Goal: Task Accomplishment & Management: Complete application form

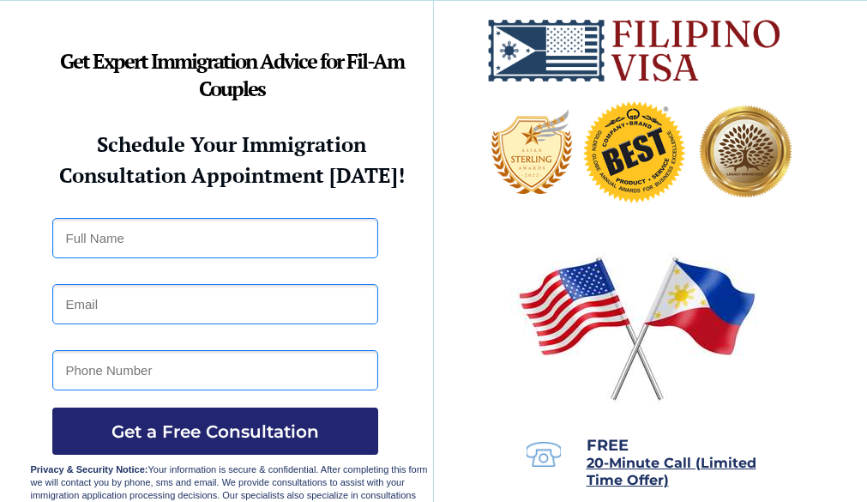
click at [326, 155] on strong "Schedule Your Immigration" at bounding box center [231, 143] width 269 height 27
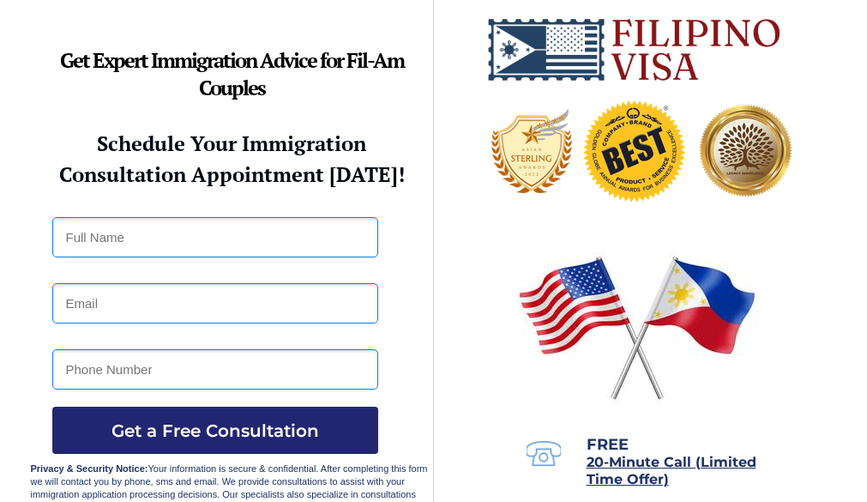
scroll to position [600, 0]
